Goal: Check status: Check status

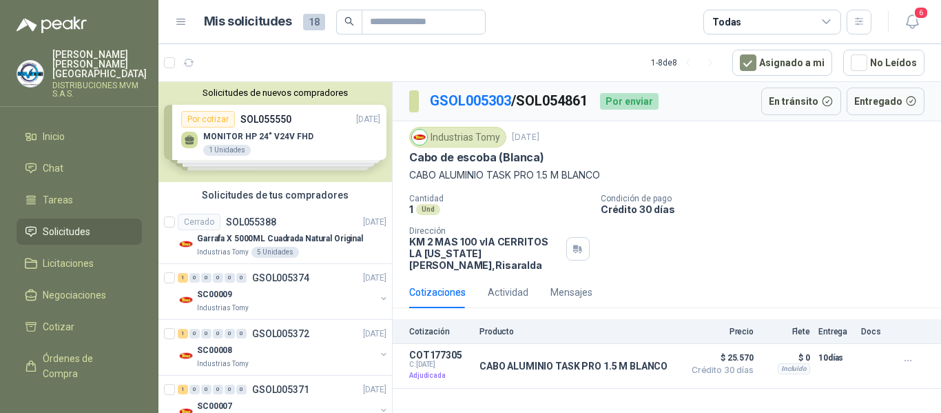
click at [822, 209] on p "Crédito 30 días" at bounding box center [768, 209] width 335 height 12
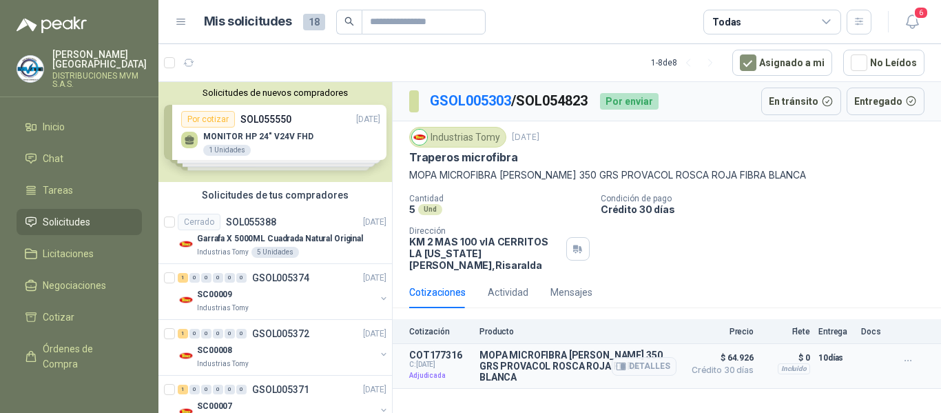
drag, startPoint x: 941, startPoint y: 105, endPoint x: 941, endPoint y: 336, distance: 230.8
click at [941, 336] on div "GSOL005303 / SOL054823 Por enviar En tránsito Entregado Industrias Tomy 4 sept,…" at bounding box center [667, 235] width 548 height 307
click at [840, 205] on p "Crédito 30 días" at bounding box center [768, 209] width 335 height 12
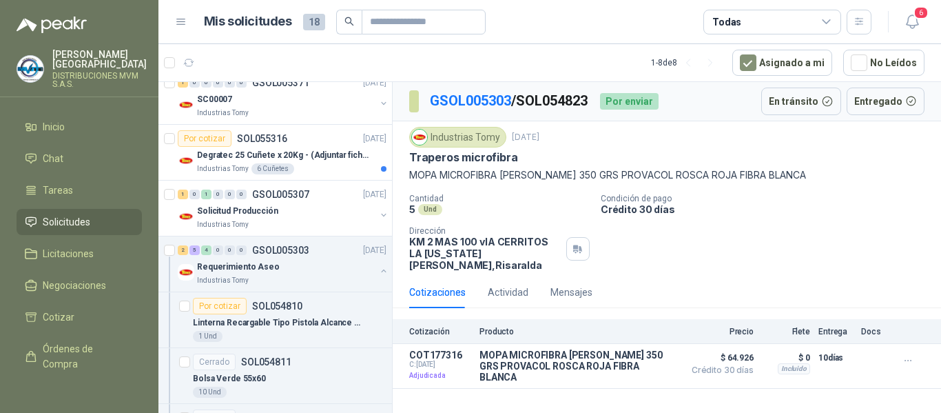
scroll to position [314, 0]
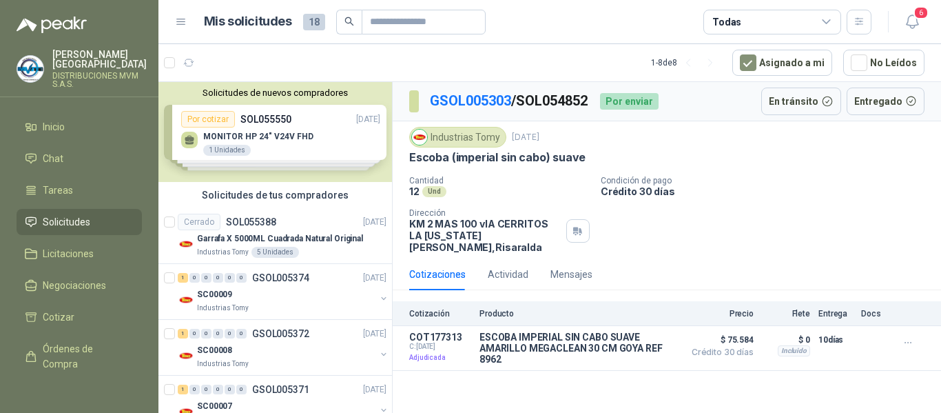
drag, startPoint x: 941, startPoint y: 145, endPoint x: 938, endPoint y: 238, distance: 93.7
click at [938, 238] on div "Industrias Tomy 4 sept, 2025 Escoba (imperial sin cabo) suave Cantidad 12 Und …" at bounding box center [667, 189] width 548 height 137
